Goal: Information Seeking & Learning: Learn about a topic

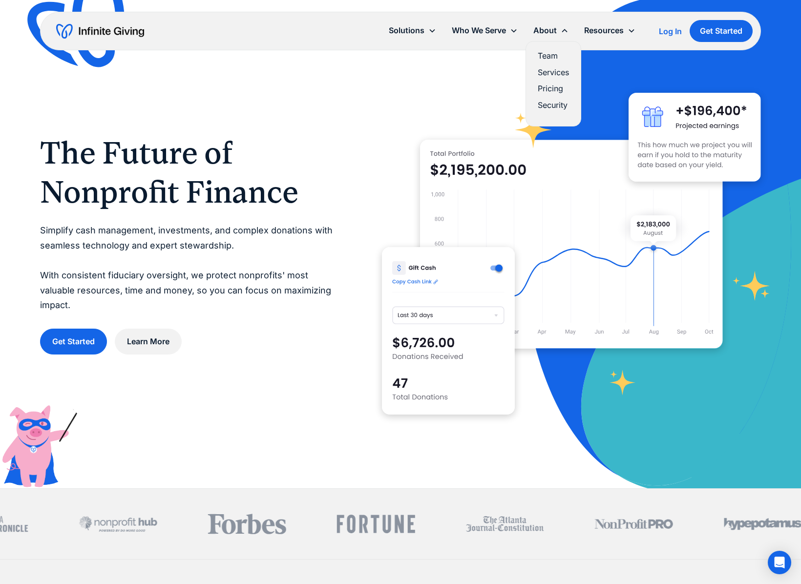
click at [555, 55] on link "Team" at bounding box center [552, 55] width 31 height 13
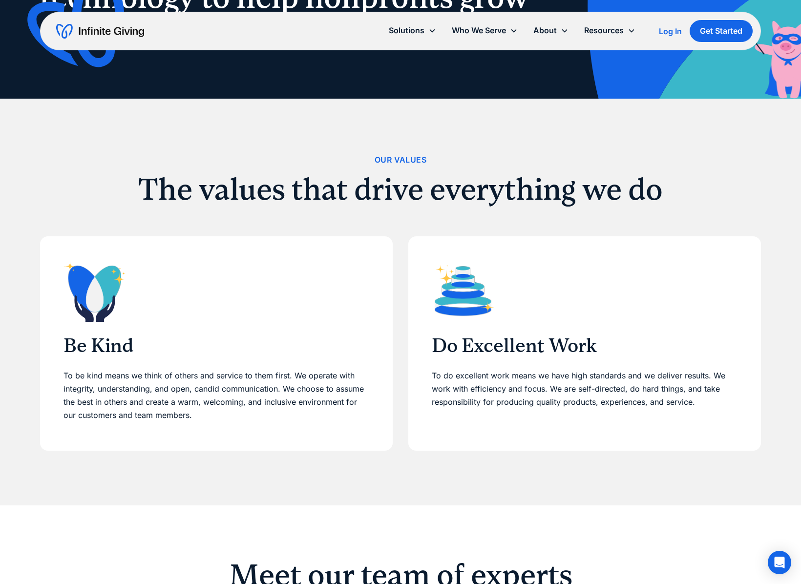
scroll to position [289, 0]
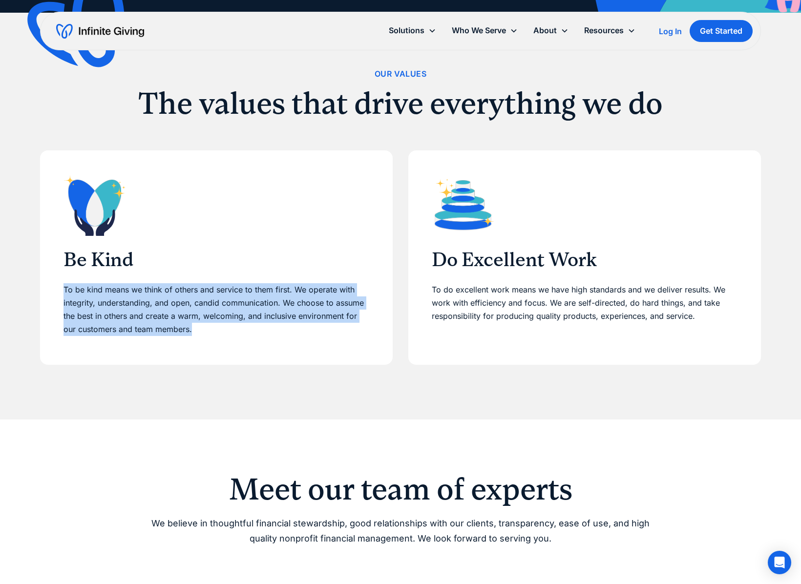
drag, startPoint x: 197, startPoint y: 332, endPoint x: 56, endPoint y: 294, distance: 146.2
click at [56, 294] on div "Be Kind To be kind means we think of others and service to them first. We opera…" at bounding box center [216, 257] width 352 height 214
copy p "To be kind means we think of others and service to them first. We operate with …"
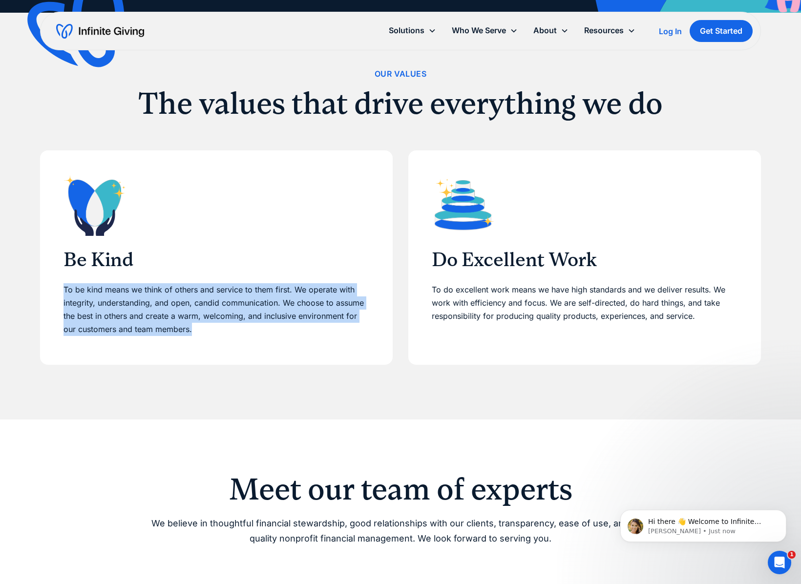
scroll to position [0, 0]
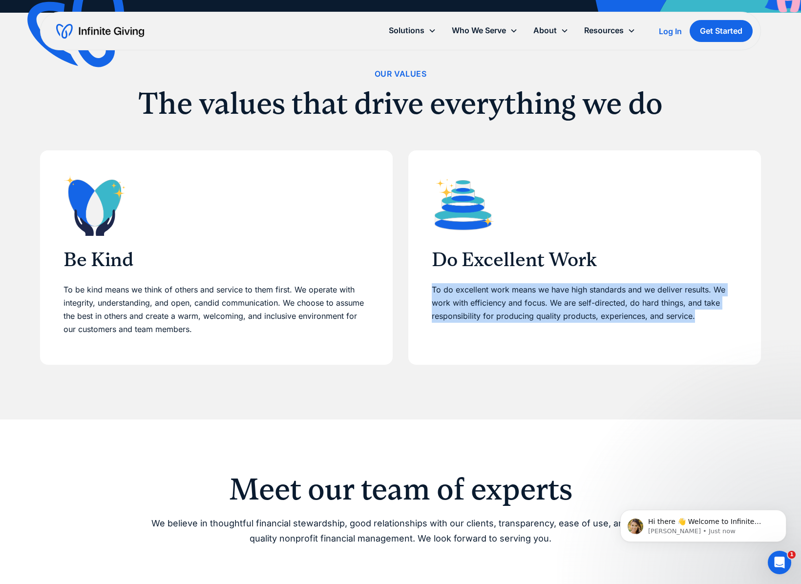
drag, startPoint x: 702, startPoint y: 314, endPoint x: 432, endPoint y: 293, distance: 271.2
click at [431, 294] on div "Do Excellent Work To do excellent work means we have high standards and we deli…" at bounding box center [584, 257] width 352 height 214
copy p "To do excellent work means we have high standards and we deliver results. We wo…"
